Goal: Find specific page/section: Find specific page/section

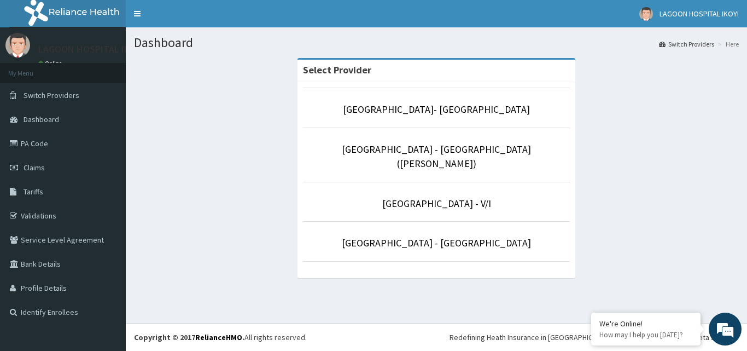
click at [408, 198] on li "[GEOGRAPHIC_DATA] - V/I" at bounding box center [436, 202] width 267 height 40
click at [411, 197] on link "[GEOGRAPHIC_DATA] - V/I" at bounding box center [436, 203] width 109 height 13
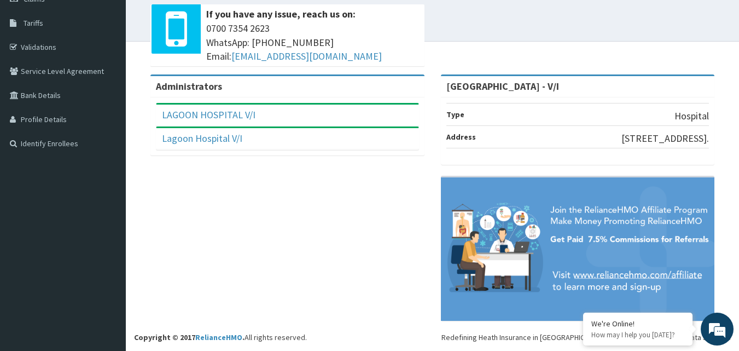
scroll to position [4, 0]
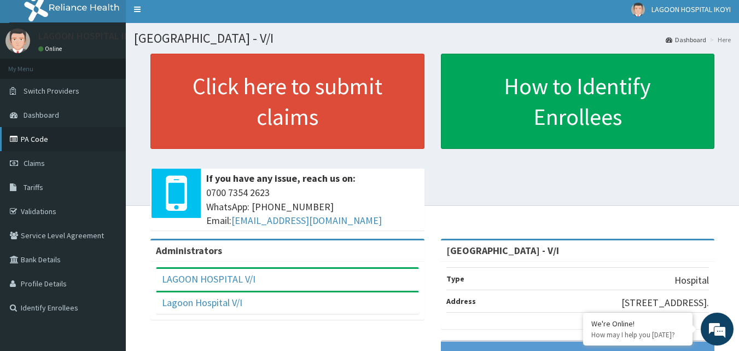
click at [34, 137] on link "PA Code" at bounding box center [63, 139] width 126 height 24
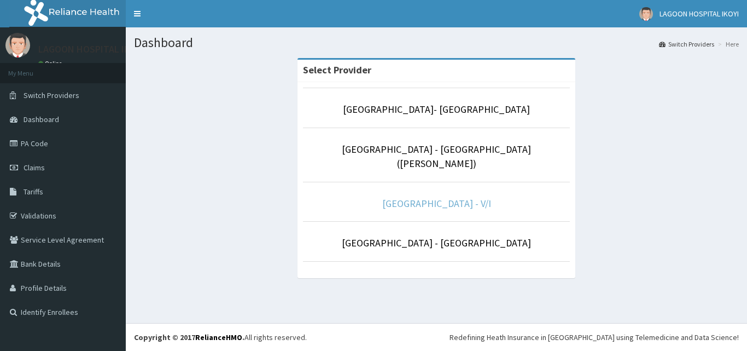
click at [443, 197] on link "[GEOGRAPHIC_DATA] - V/I" at bounding box center [436, 203] width 109 height 13
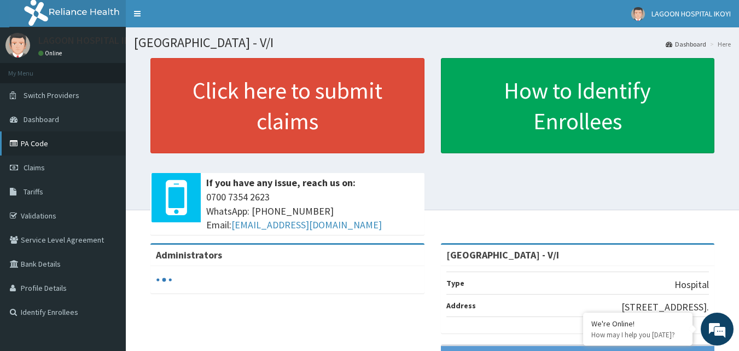
click at [40, 146] on link "PA Code" at bounding box center [63, 143] width 126 height 24
